Goal: Check status: Check status

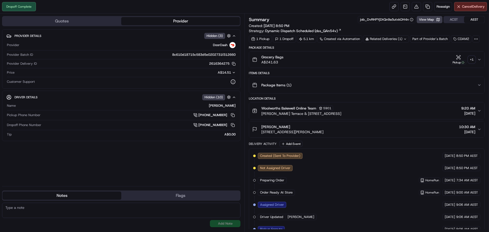
click at [468, 59] on button "Pickup + 1" at bounding box center [463, 60] width 24 height 10
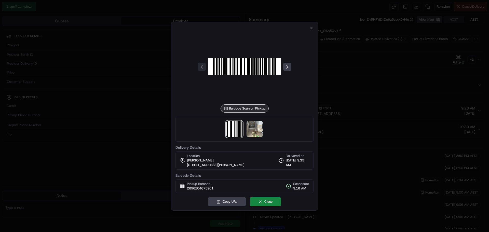
click at [264, 129] on div at bounding box center [245, 129] width 138 height 25
click at [252, 131] on img at bounding box center [255, 129] width 16 height 16
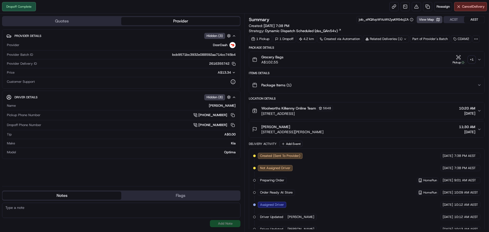
click at [396, 39] on div "Related Deliveries (1)" at bounding box center [386, 38] width 46 height 7
click at [391, 59] on span "269458909" at bounding box center [395, 59] width 18 height 5
click at [471, 59] on div "+ 1" at bounding box center [471, 59] width 7 height 7
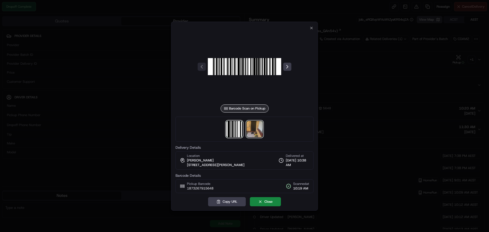
click at [257, 132] on img at bounding box center [255, 129] width 16 height 16
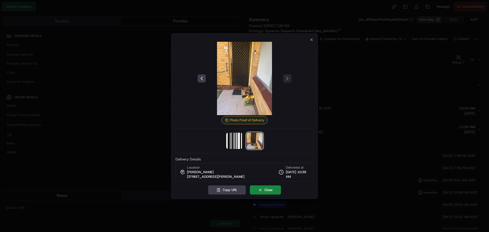
click at [341, 54] on div at bounding box center [244, 116] width 489 height 232
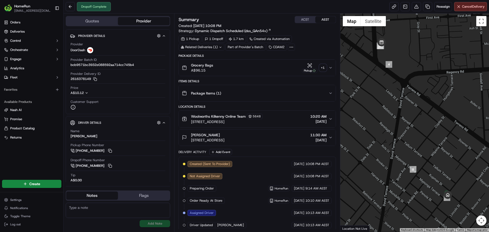
click at [326, 67] on div "+ 1" at bounding box center [323, 67] width 7 height 7
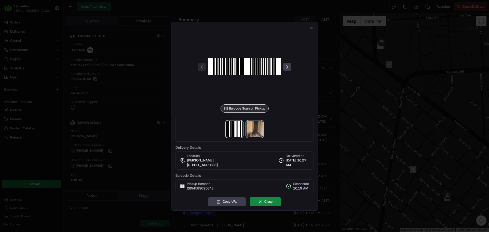
click at [257, 126] on img at bounding box center [255, 129] width 16 height 16
